Goal: Task Accomplishment & Management: Use online tool/utility

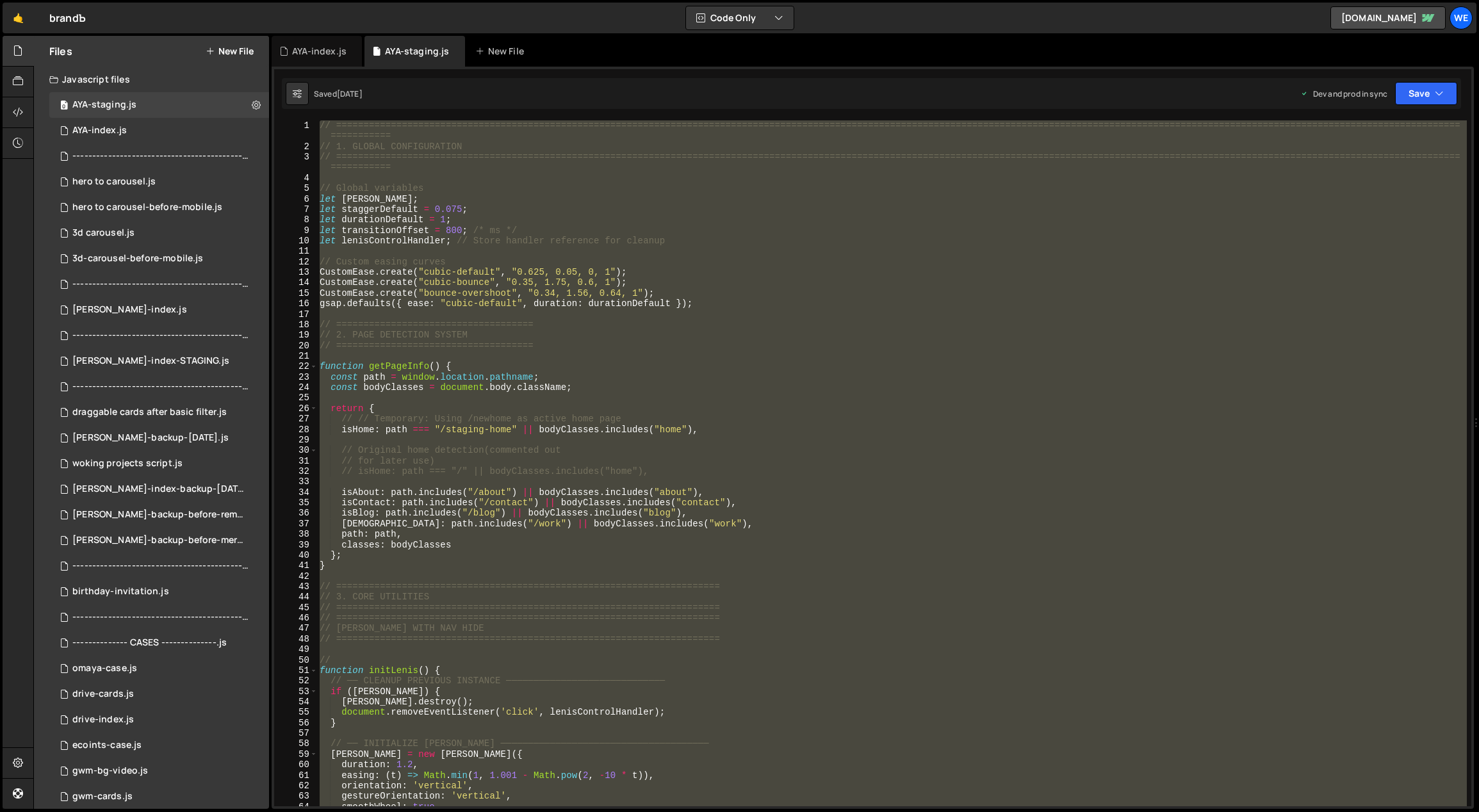
click at [671, 570] on div "// ============================================================================…" at bounding box center [892, 479] width 1150 height 717
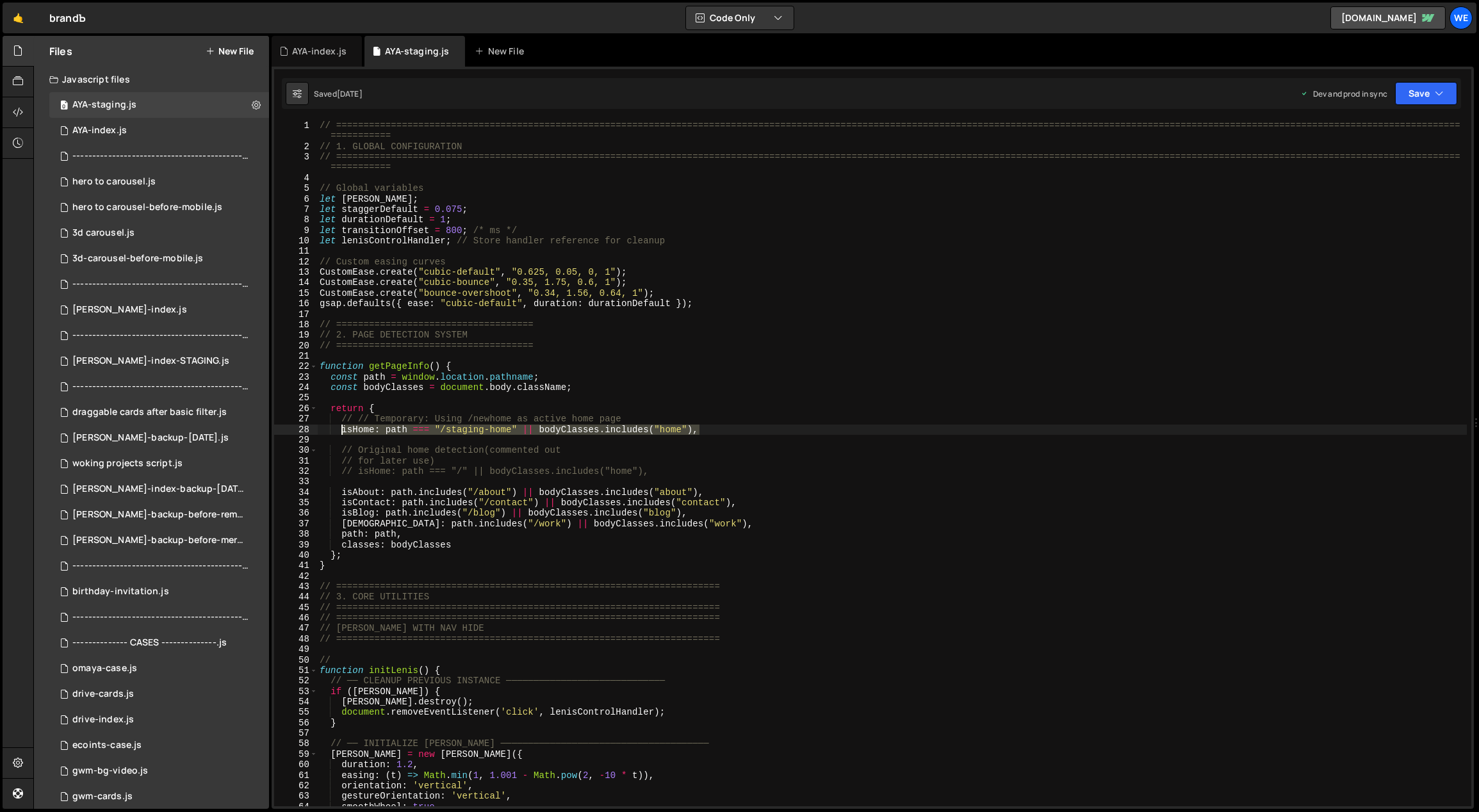
drag, startPoint x: 702, startPoint y: 429, endPoint x: 339, endPoint y: 430, distance: 363.0
click at [339, 430] on div "// ============================================================================…" at bounding box center [892, 479] width 1150 height 717
type textarea "isHome: path === "/staging-home" || bodyClasses.includes("home"),"
click at [749, 427] on div "// ============================================================================…" at bounding box center [891, 463] width 1149 height 686
paste textarea "isHome: path === "/staging-home" || bodyClasses.includes("home"),"
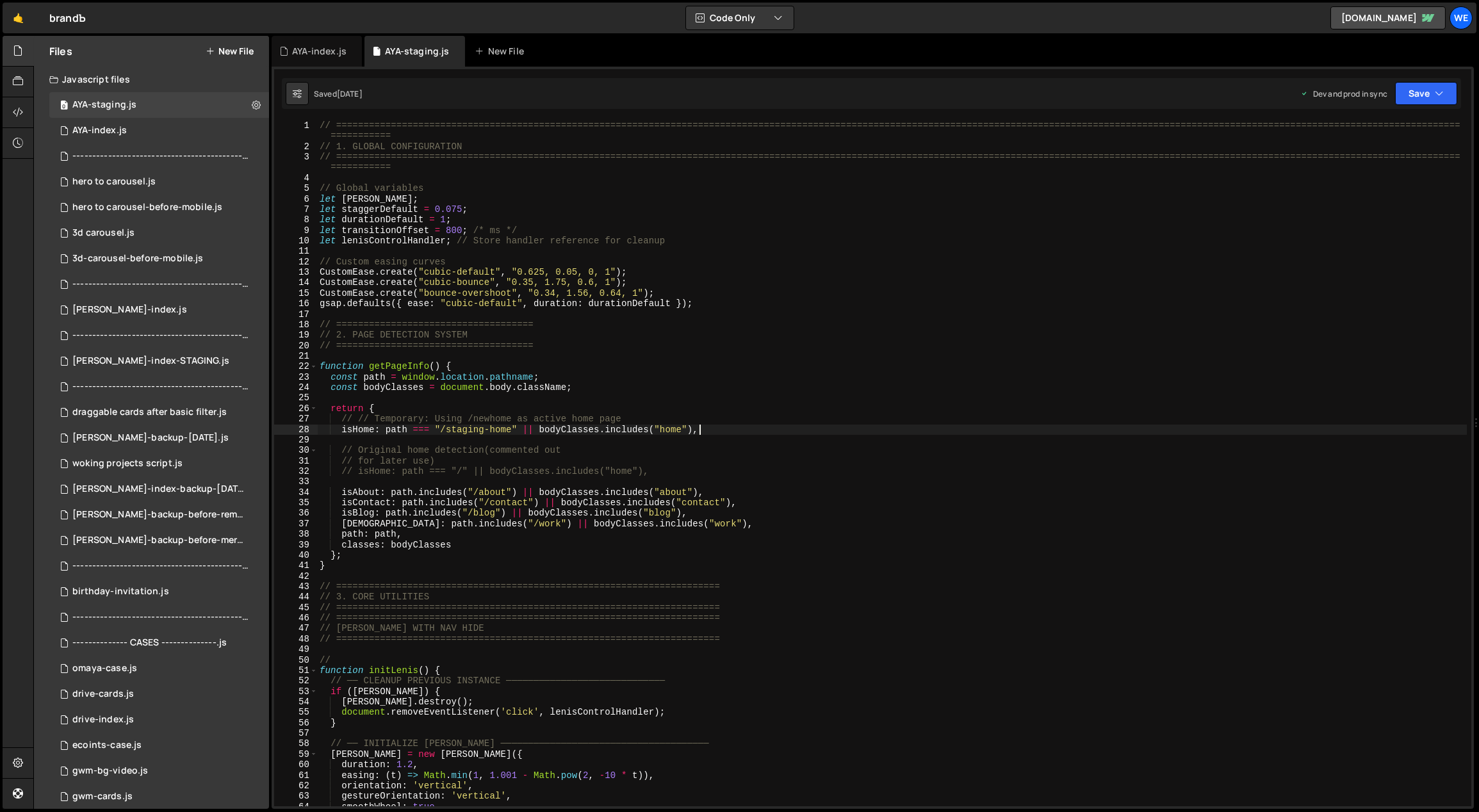
type textarea "isHome: path === "/staging-home" || bodyClasses.includes("home"),"
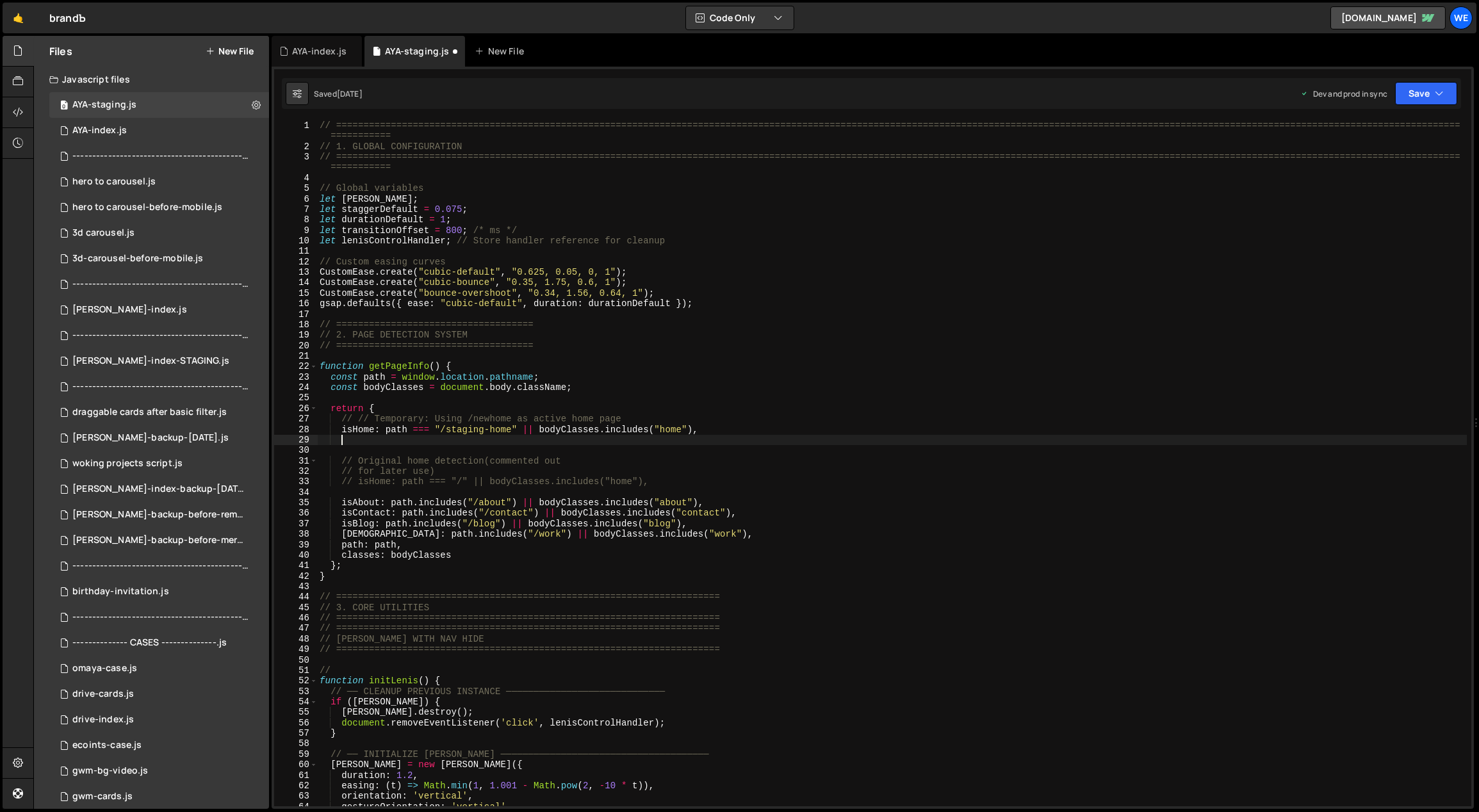
click at [534, 436] on div "// ============================================================================…" at bounding box center [892, 479] width 1150 height 717
drag, startPoint x: 517, startPoint y: 429, endPoint x: 390, endPoint y: 432, distance: 127.0
click at [384, 432] on div "// ============================================================================…" at bounding box center [892, 479] width 1150 height 717
click at [529, 427] on div "// ============================================================================…" at bounding box center [892, 479] width 1150 height 717
click at [534, 428] on div "// ============================================================================…" at bounding box center [892, 479] width 1150 height 717
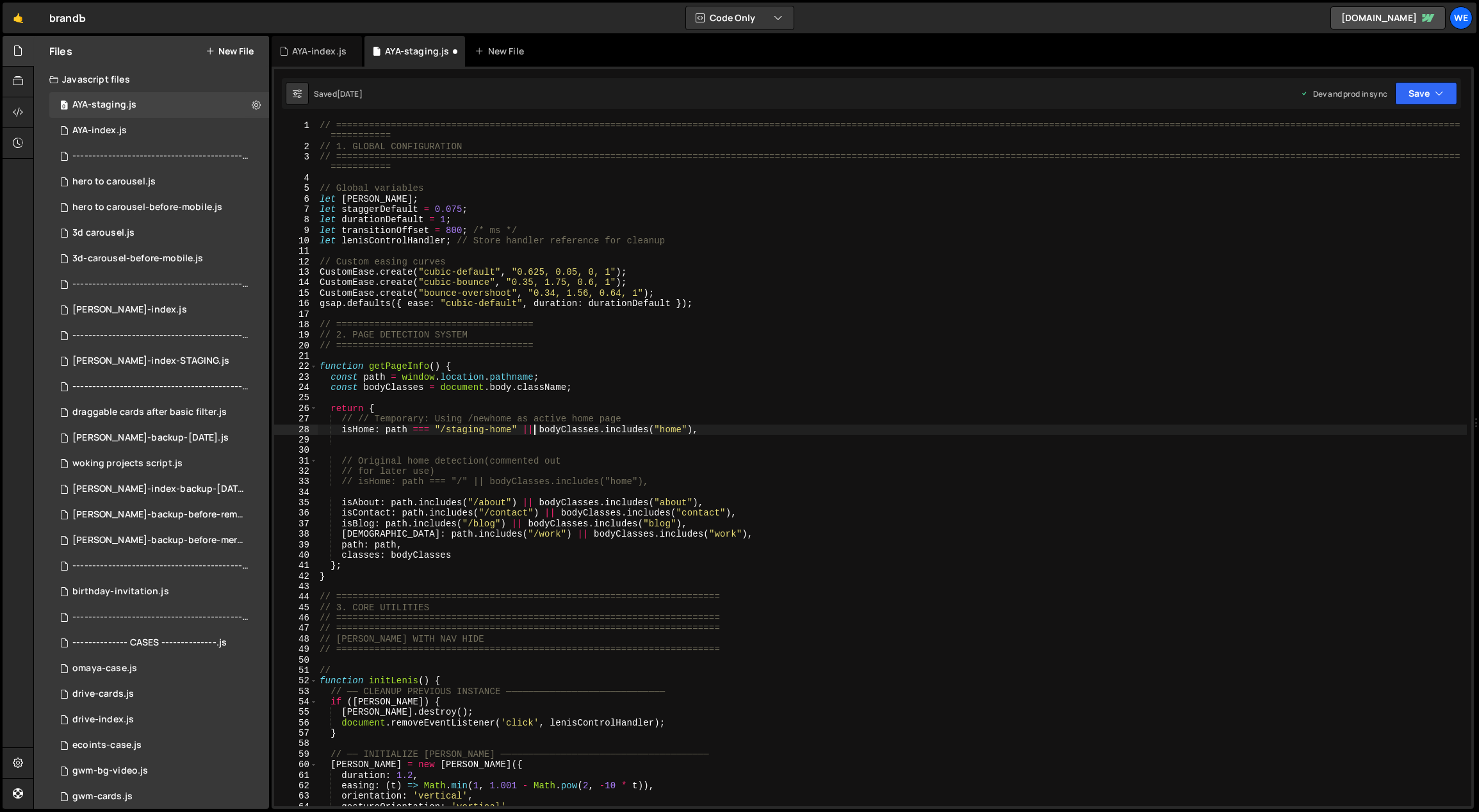
paste textarea "path === "/staging-home""
click at [533, 430] on div "// ============================================================================…" at bounding box center [892, 479] width 1150 height 717
click at [675, 428] on div "// ============================================================================…" at bounding box center [892, 479] width 1150 height 717
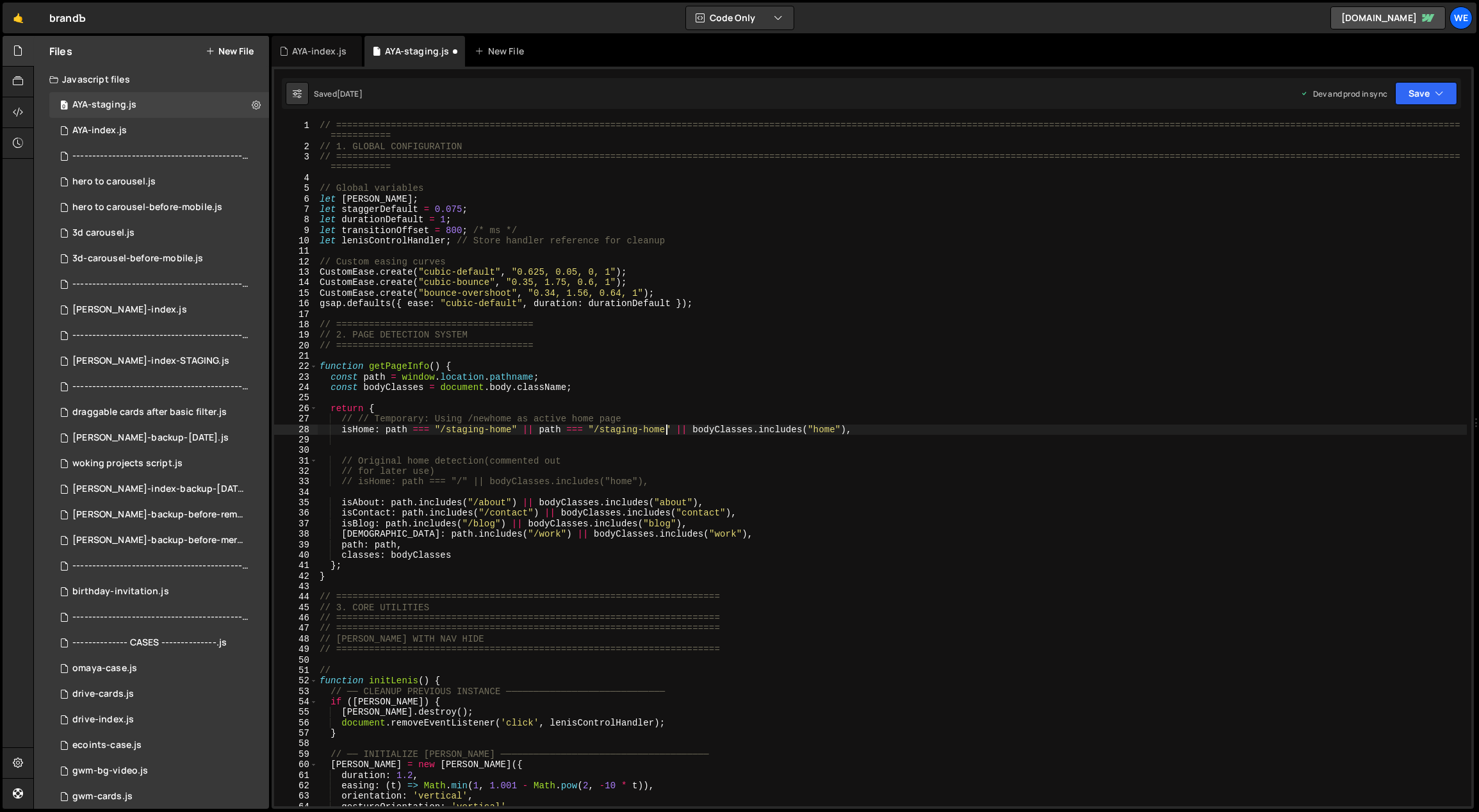
click at [663, 431] on div "// ============================================================================…" at bounding box center [892, 479] width 1150 height 717
type textarea "isHome: path === "/staging-home" || bodyClasses.includes("home"),"
click at [663, 441] on div "// ============================================================================…" at bounding box center [892, 479] width 1150 height 717
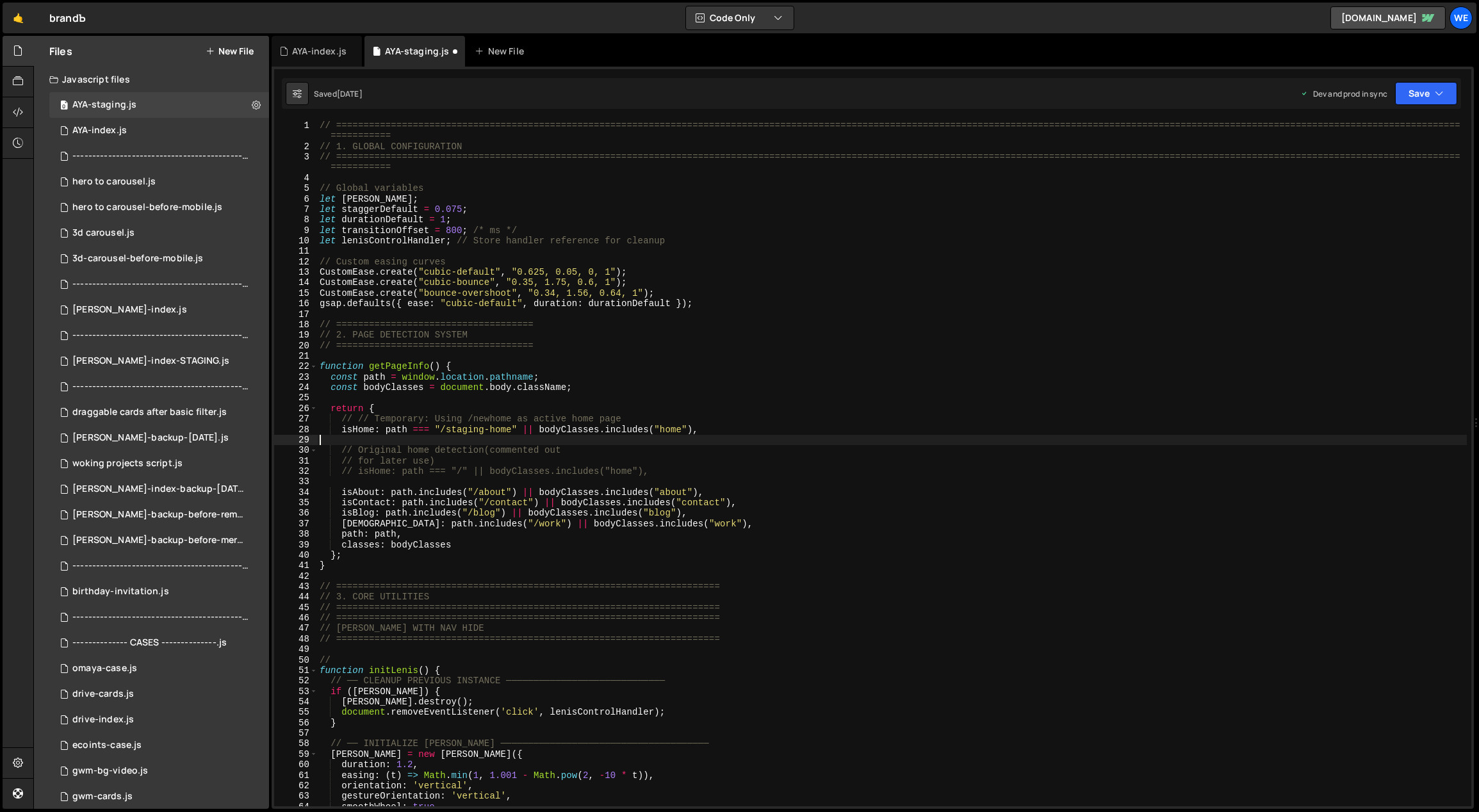
scroll to position [0, 0]
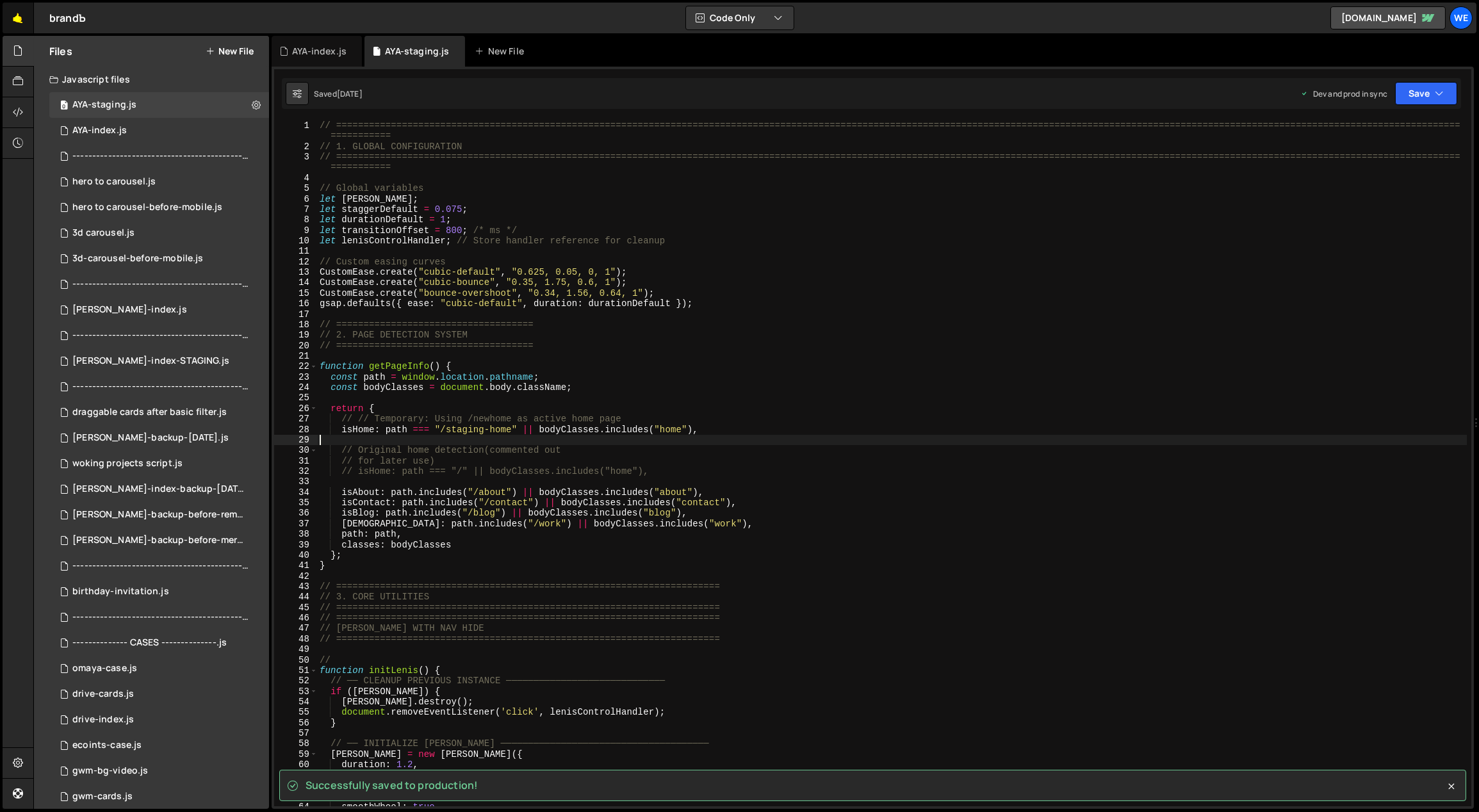
click at [26, 19] on link "🤙" at bounding box center [18, 18] width 32 height 31
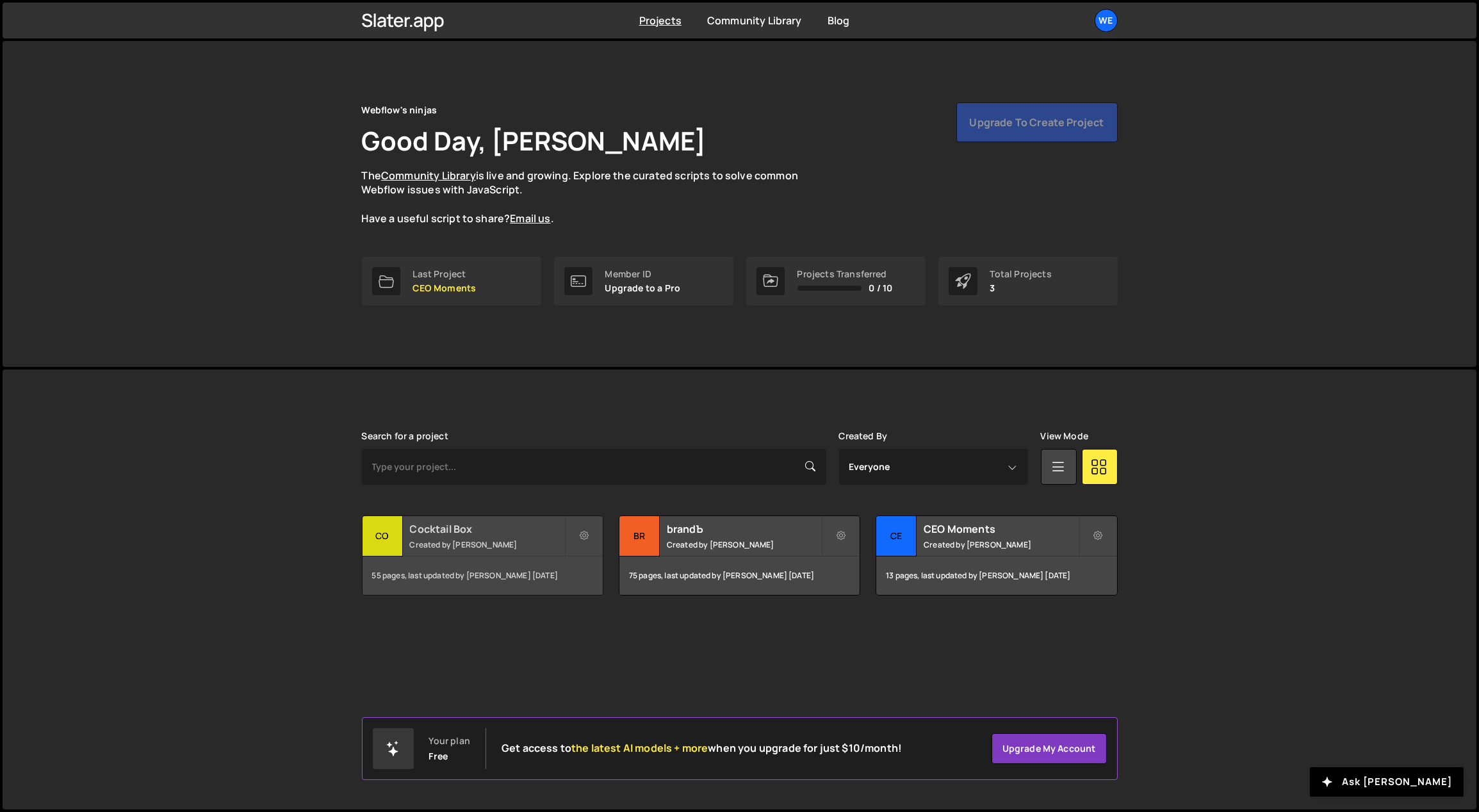
click at [508, 528] on h2 "Cocktail Box" at bounding box center [487, 528] width 155 height 14
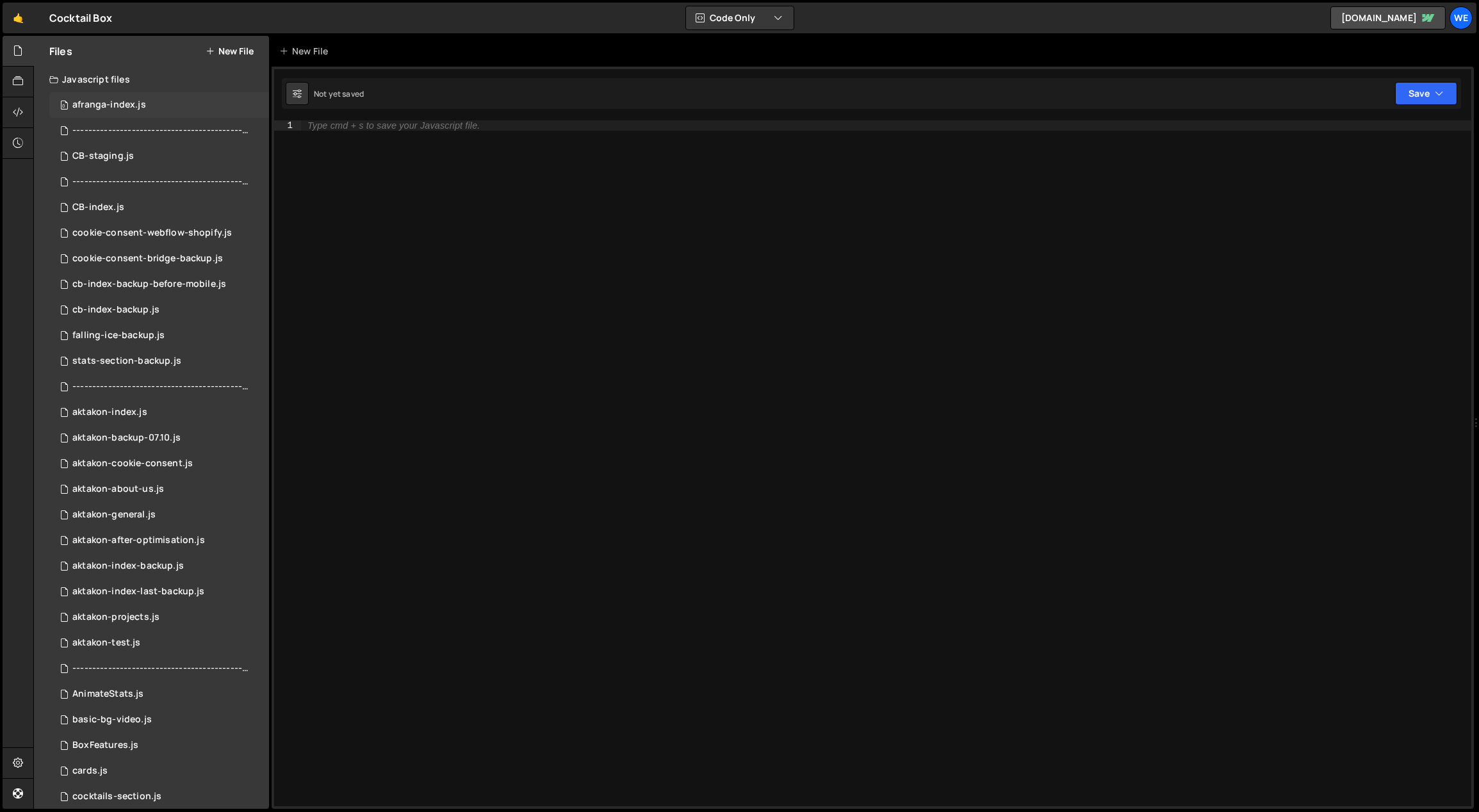
click at [120, 104] on div "afranga-index.js" at bounding box center [109, 105] width 74 height 11
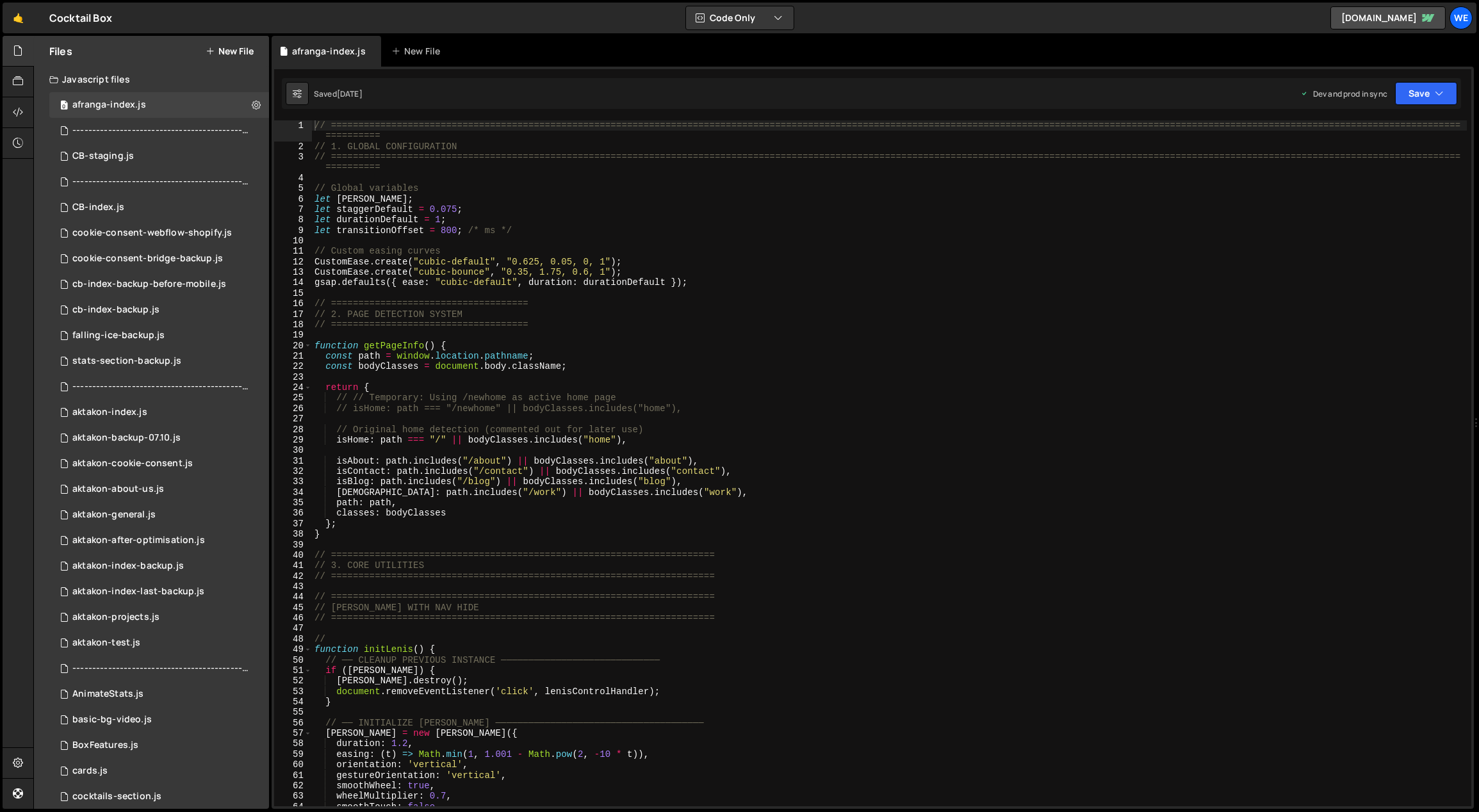
click at [636, 441] on div "// ============================================================================…" at bounding box center [889, 479] width 1155 height 717
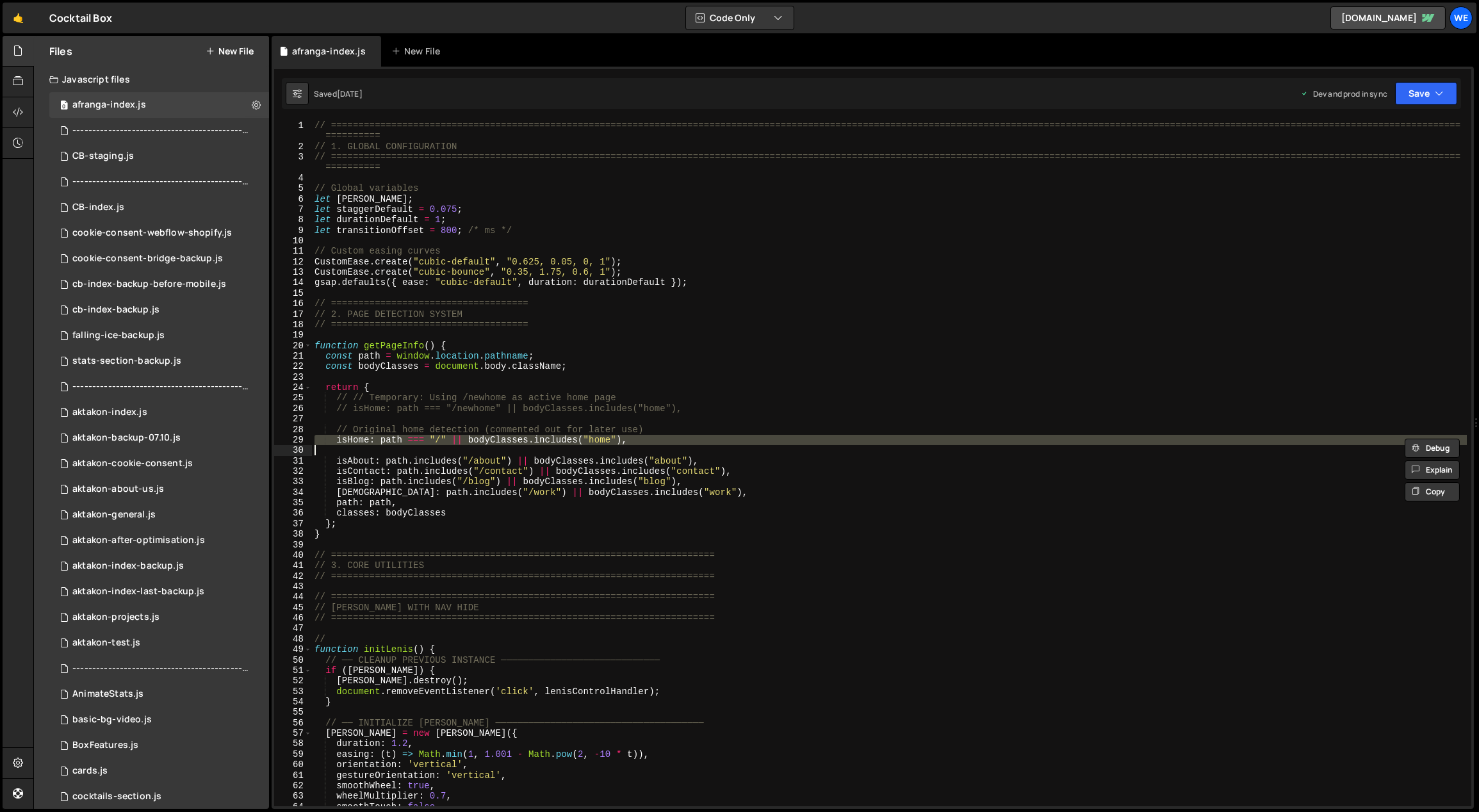
click at [643, 441] on div "// ============================================================================…" at bounding box center [889, 463] width 1154 height 686
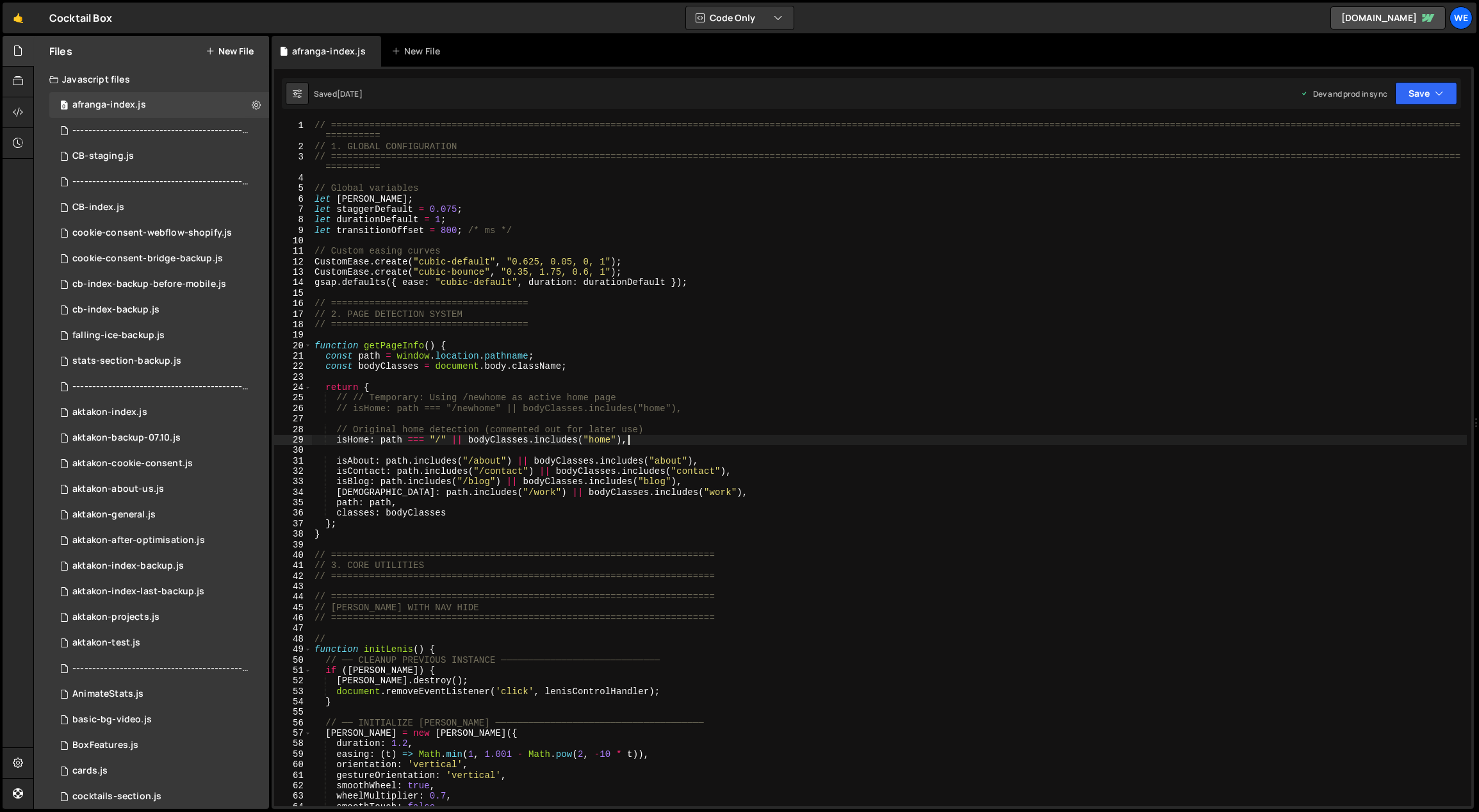
click at [643, 441] on div "// ============================================================================…" at bounding box center [889, 479] width 1155 height 717
click at [632, 439] on div "// ============================================================================…" at bounding box center [889, 479] width 1155 height 717
drag, startPoint x: 593, startPoint y: 436, endPoint x: 335, endPoint y: 440, distance: 258.0
click at [335, 440] on div "// ============================================================================…" at bounding box center [889, 479] width 1155 height 717
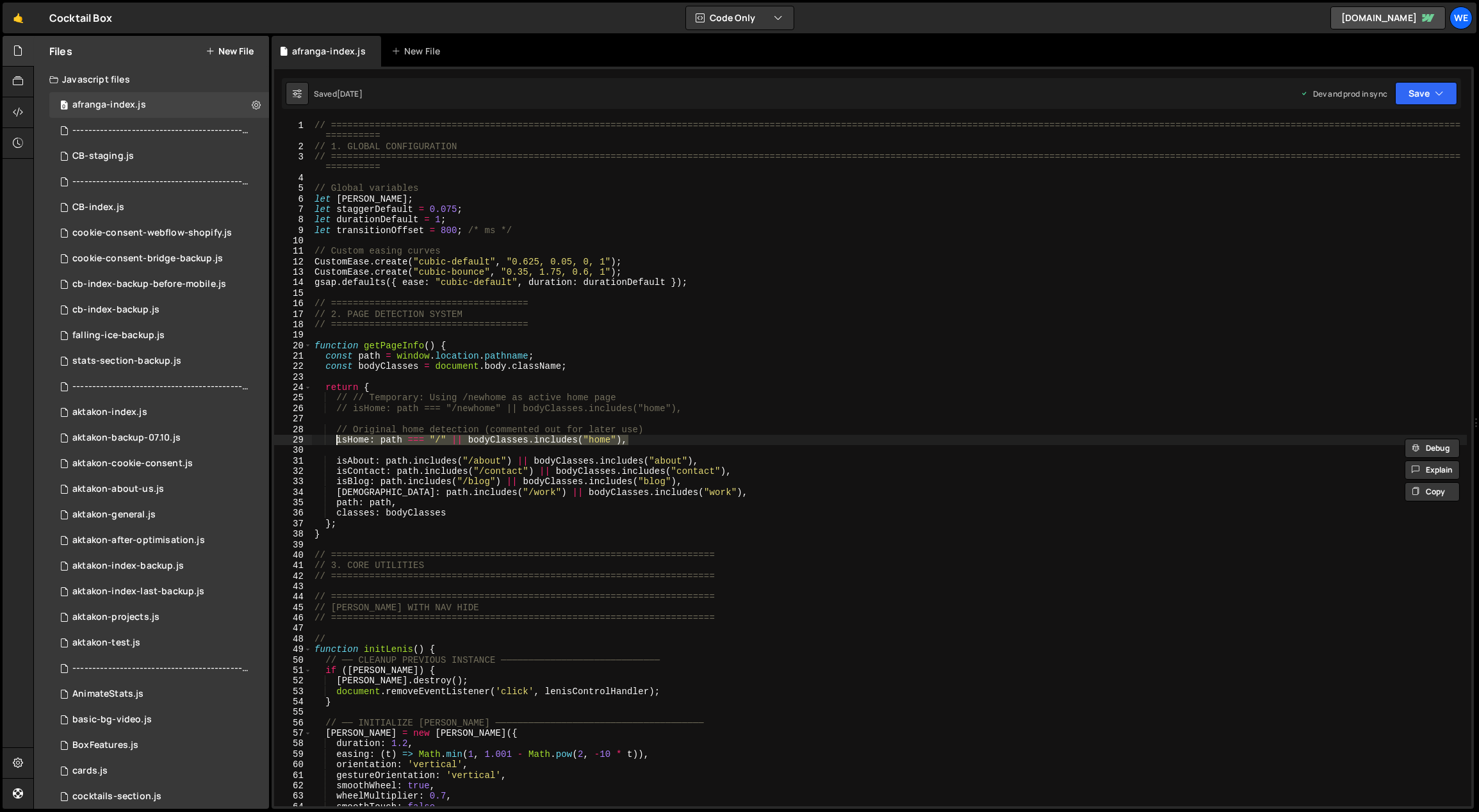
click at [640, 437] on div "// ============================================================================…" at bounding box center [889, 463] width 1154 height 686
drag, startPoint x: 462, startPoint y: 438, endPoint x: 379, endPoint y: 441, distance: 83.1
click at [379, 441] on div "// ============================================================================…" at bounding box center [889, 479] width 1155 height 717
click at [463, 438] on div "// ============================================================================…" at bounding box center [889, 463] width 1154 height 686
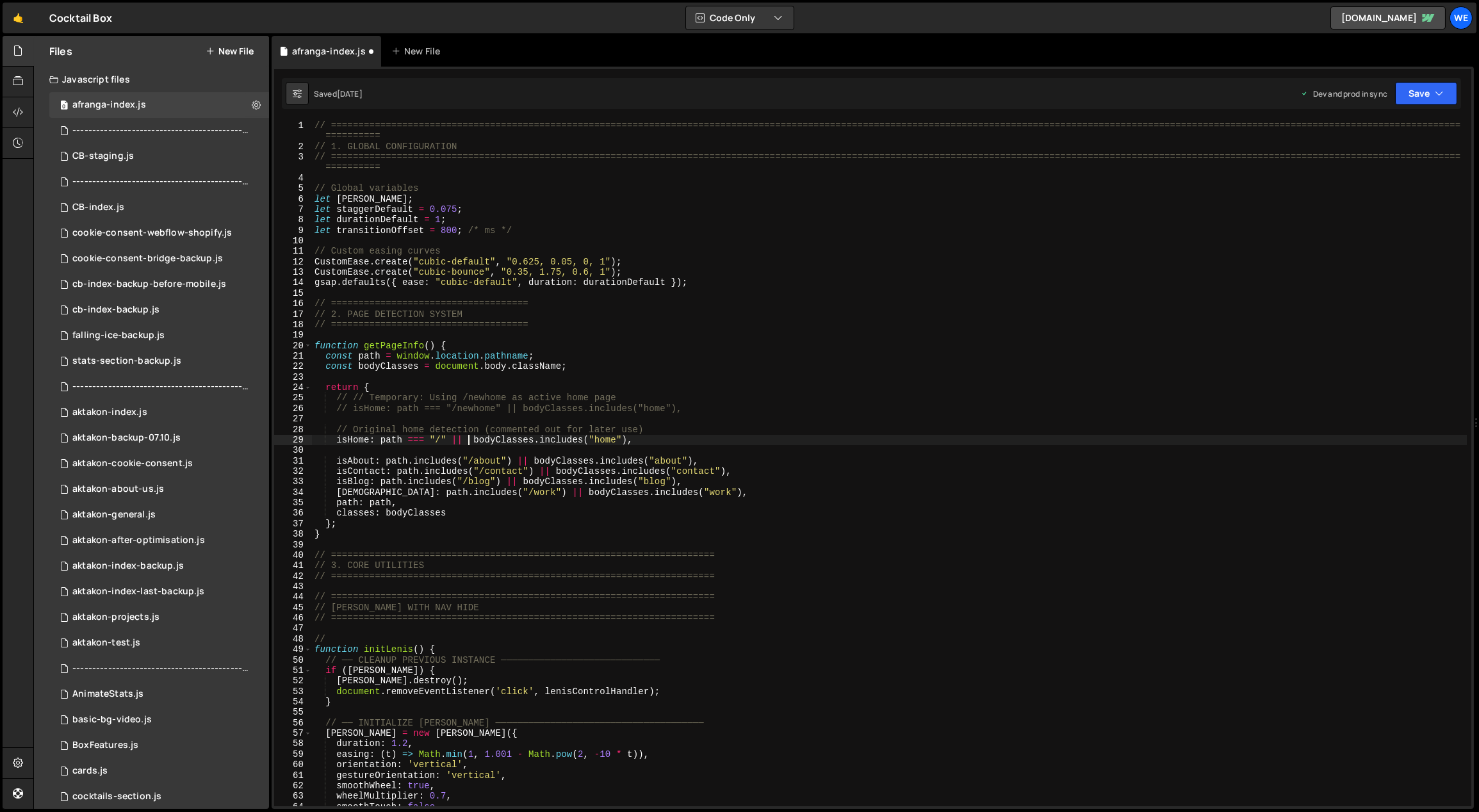
paste textarea "path === "/" ||"
click at [525, 438] on div "// ============================================================================…" at bounding box center [889, 479] width 1155 height 717
paste textarea "home-v2"
click at [648, 440] on div "// ============================================================================…" at bounding box center [889, 479] width 1155 height 717
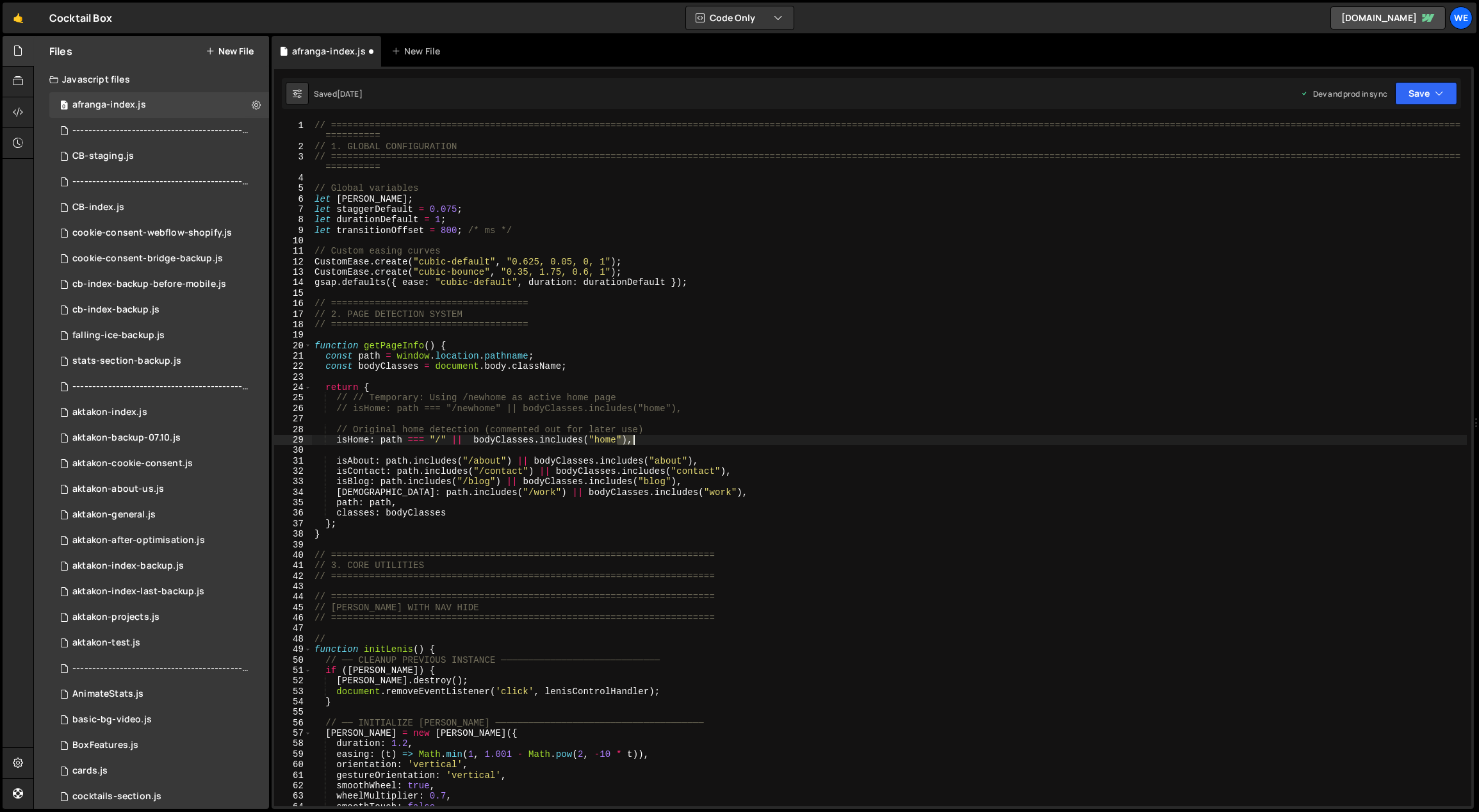
click at [648, 440] on div "// ============================================================================…" at bounding box center [889, 479] width 1155 height 717
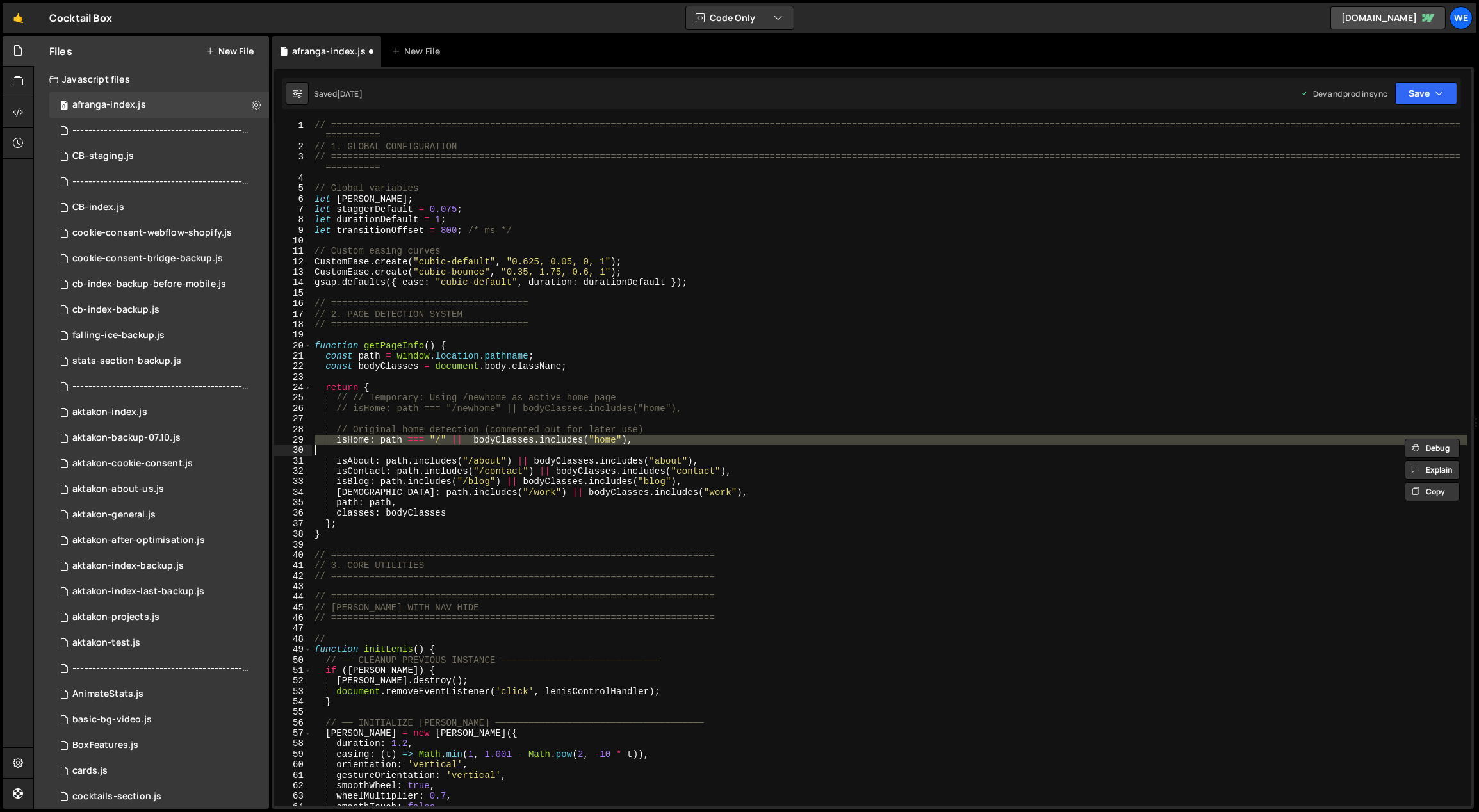
click at [695, 439] on div "// ============================================================================…" at bounding box center [889, 463] width 1154 height 686
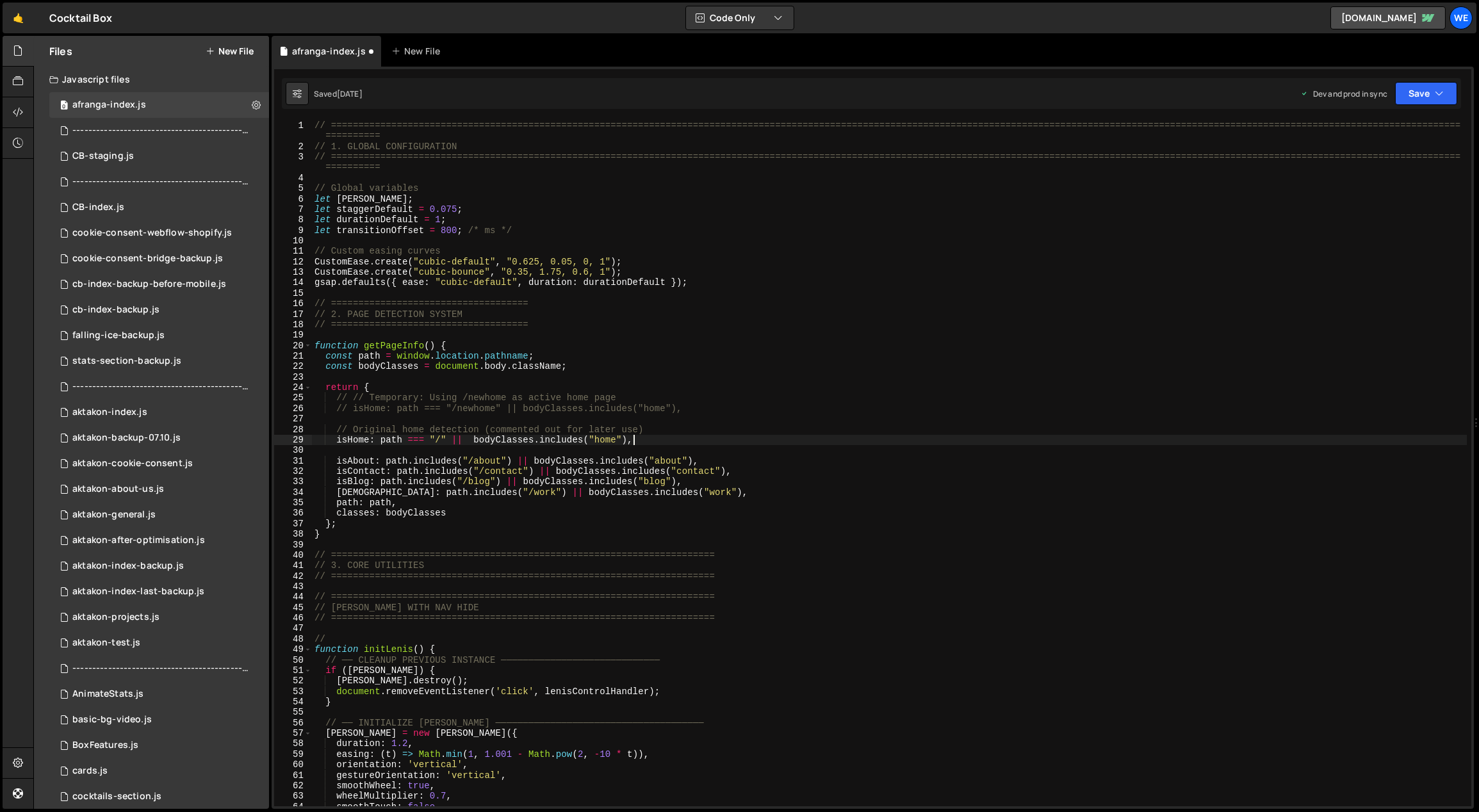
click at [696, 439] on div "// ============================================================================…" at bounding box center [889, 479] width 1155 height 717
type textarea "isHome: path === "/" || bodyClasses.includes("home"),"
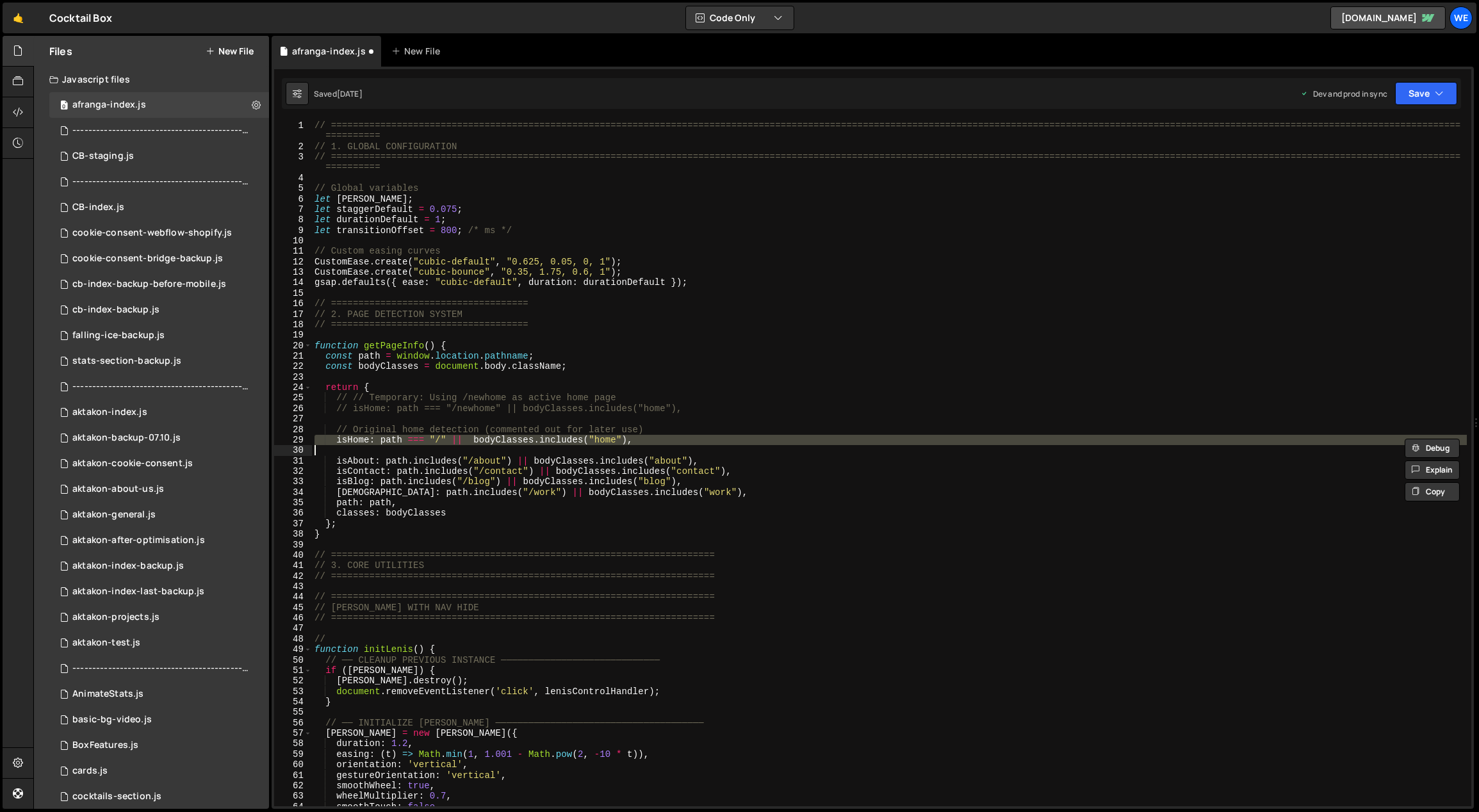
paste textarea
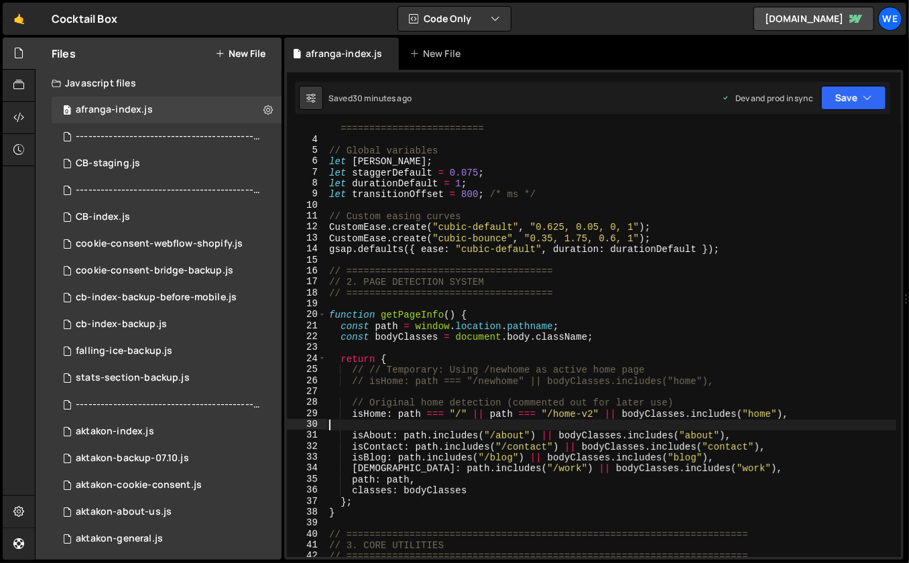
scroll to position [68, 0]
click at [479, 251] on div "// ============================================================================…" at bounding box center [611, 338] width 570 height 475
type textarea "gsap.defaults({ ease: "cubic-default", duration: durationDefault });"
